Goal: Task Accomplishment & Management: Manage account settings

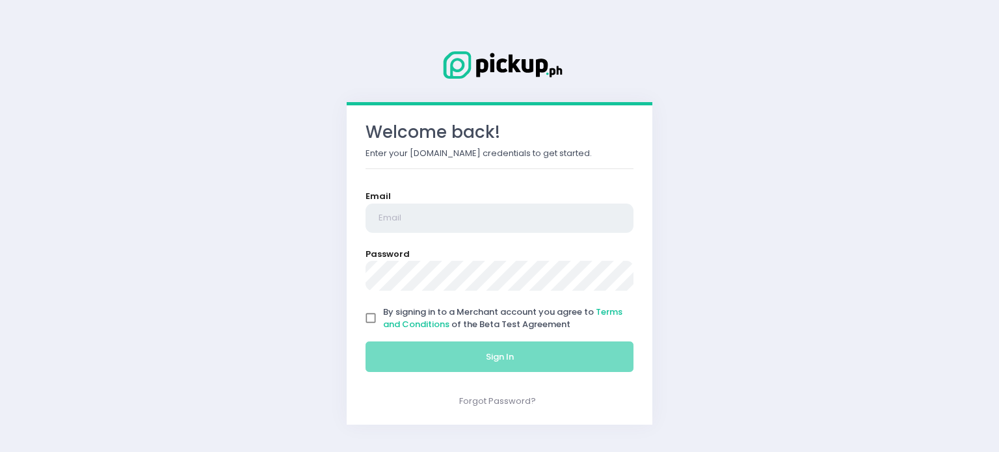
type input "[EMAIL_ADDRESS][DOMAIN_NAME]"
click at [365, 319] on input "By signing in to a Merchant account you agree to Terms and Conditions of the Be…" at bounding box center [370, 318] width 25 height 25
checkbox input "true"
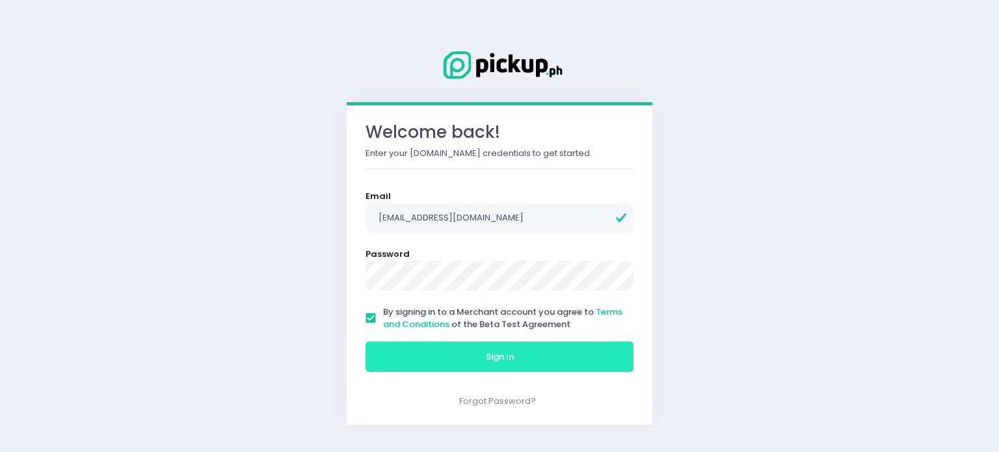
click at [395, 358] on button "Sign In" at bounding box center [499, 356] width 268 height 31
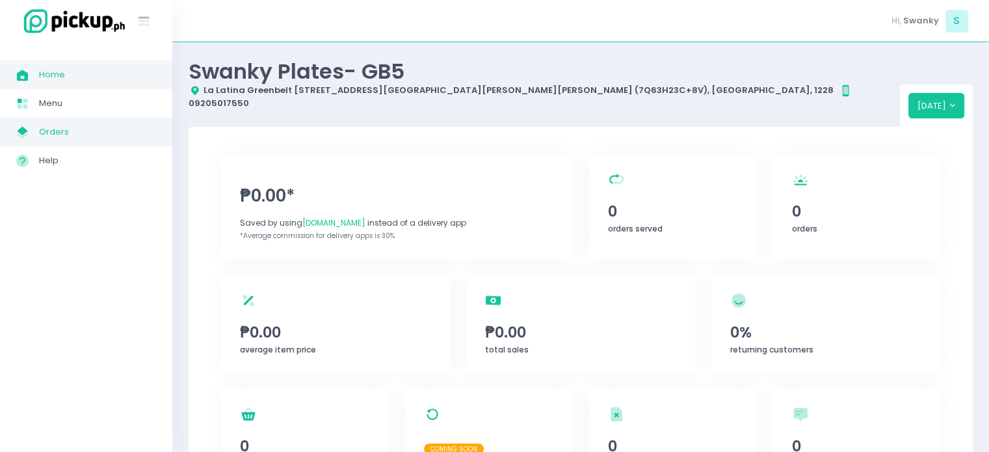
click at [60, 142] on link "My Store Created with Sketch. Orders" at bounding box center [86, 132] width 172 height 29
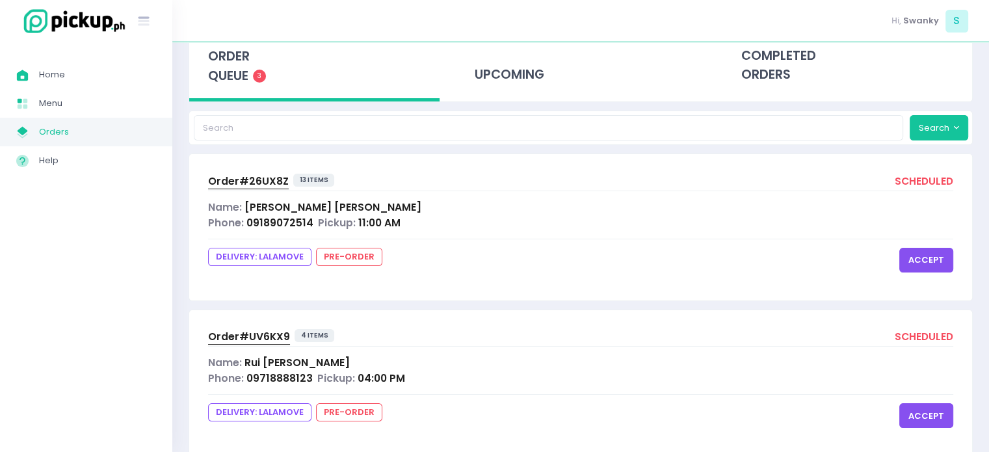
scroll to position [48, 0]
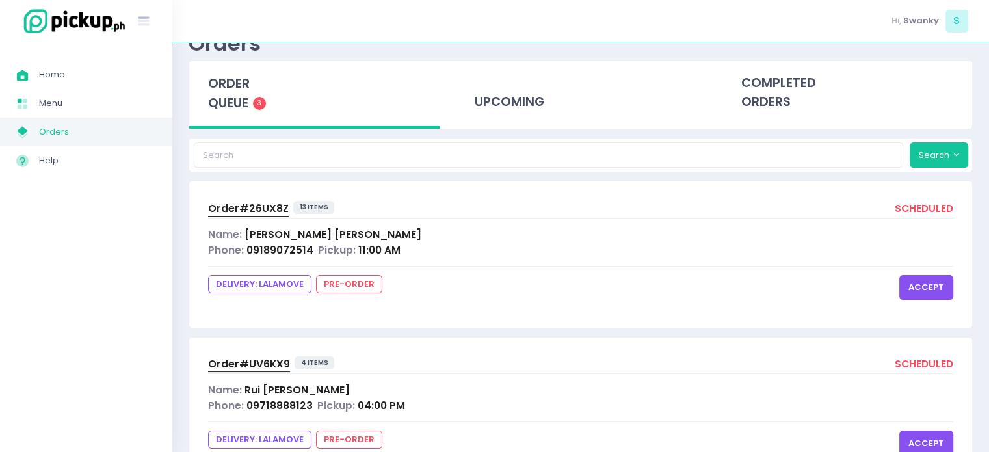
click at [234, 203] on span "Order# 26UX8Z" at bounding box center [248, 209] width 81 height 14
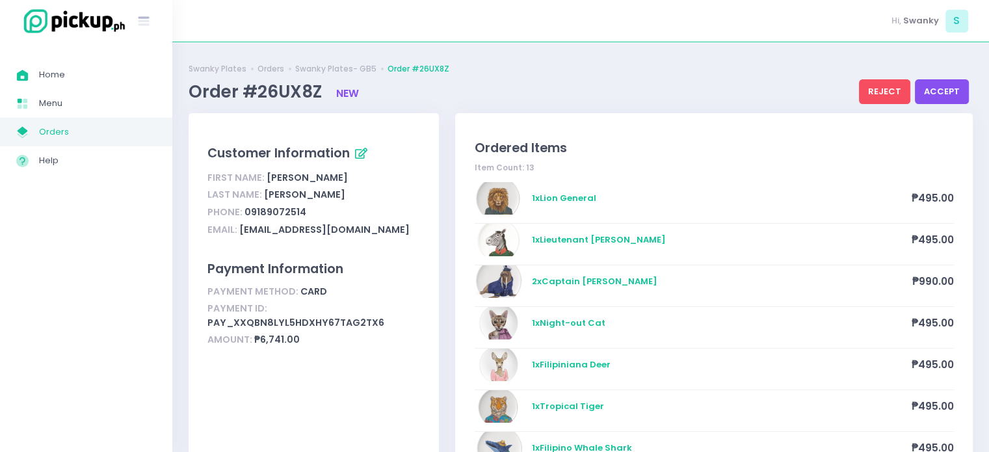
click at [869, 86] on button "reject" at bounding box center [884, 91] width 51 height 25
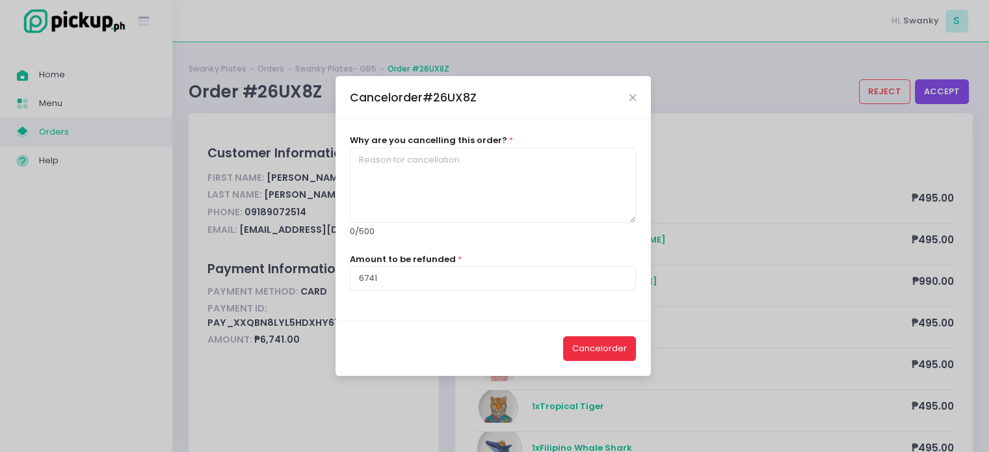
click at [587, 350] on button "cancel order" at bounding box center [599, 348] width 73 height 25
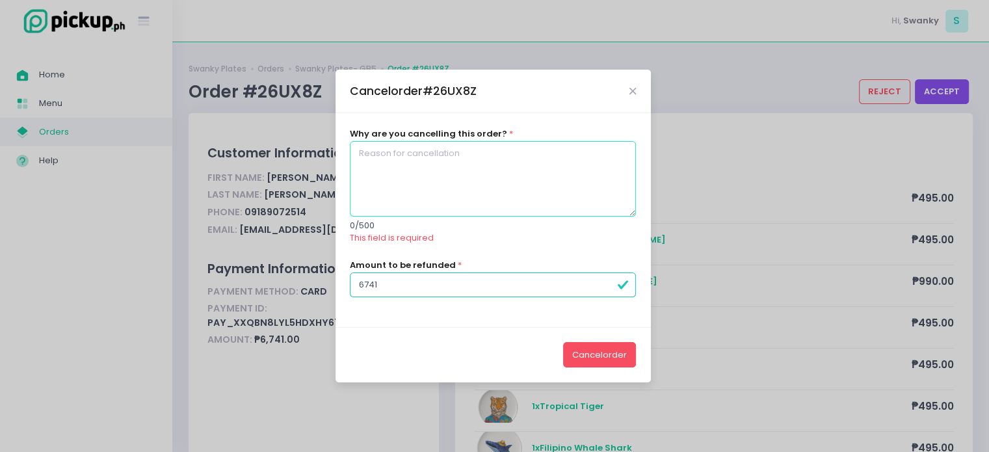
click at [412, 150] on textarea at bounding box center [493, 178] width 286 height 75
click at [630, 90] on div "Cancel order # 26UX8Z" at bounding box center [493, 91] width 315 height 43
click at [458, 163] on textarea at bounding box center [493, 178] width 286 height 75
drag, startPoint x: 632, startPoint y: 92, endPoint x: 567, endPoint y: 108, distance: 67.0
click at [631, 92] on icon "Close" at bounding box center [632, 91] width 7 height 10
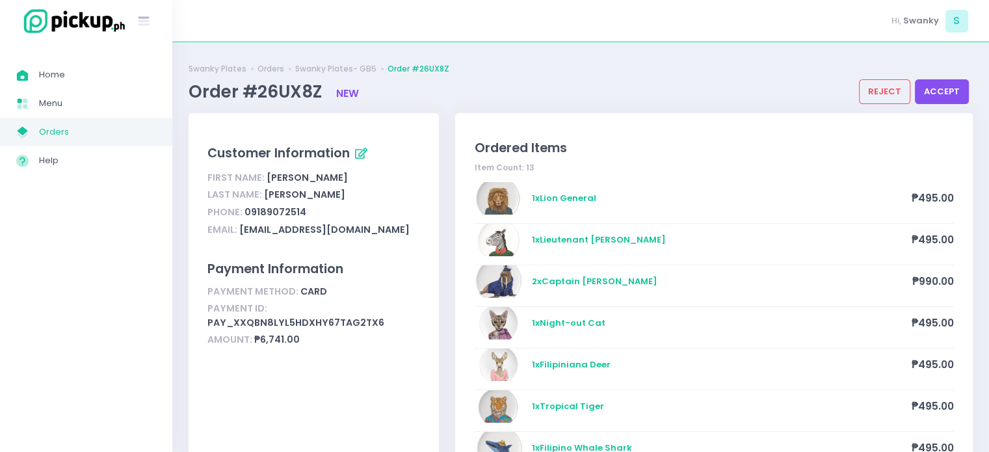
click at [104, 133] on span "Orders" at bounding box center [97, 132] width 117 height 17
